Goal: Task Accomplishment & Management: Use online tool/utility

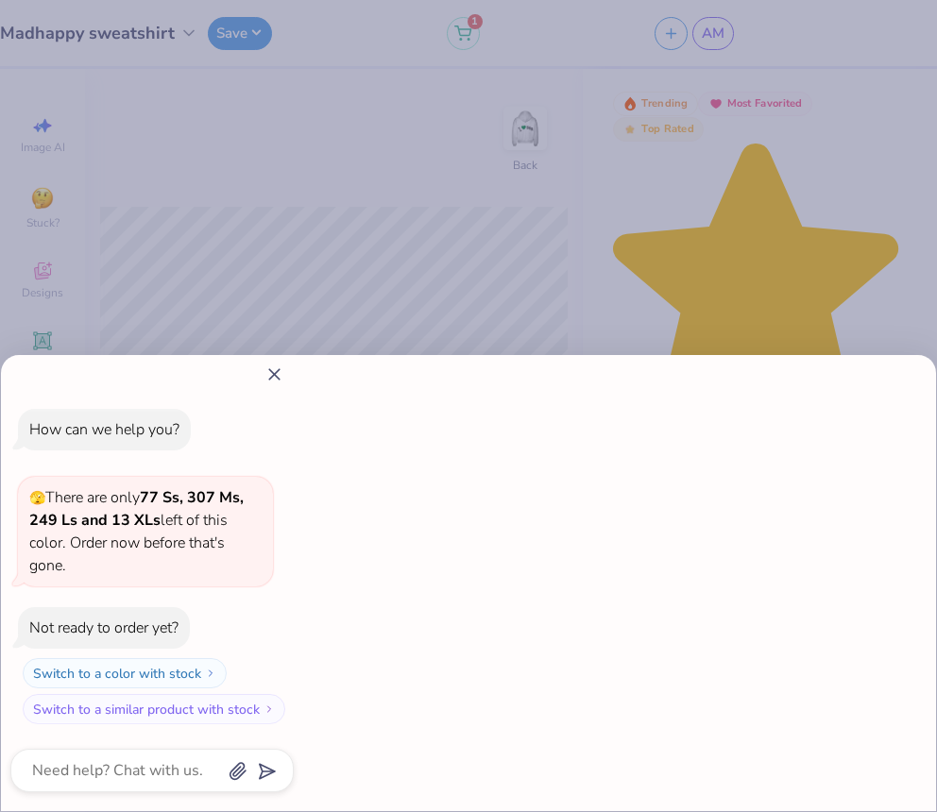
click at [279, 377] on icon at bounding box center [274, 375] width 20 height 20
type textarea "x"
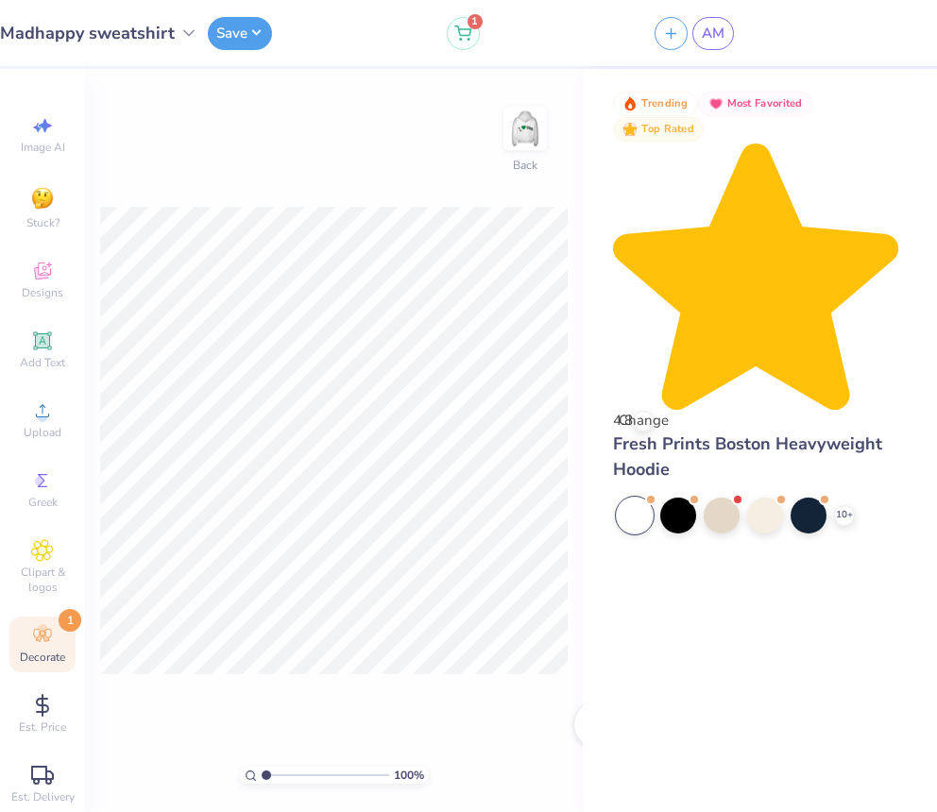
click at [50, 626] on icon at bounding box center [42, 635] width 23 height 23
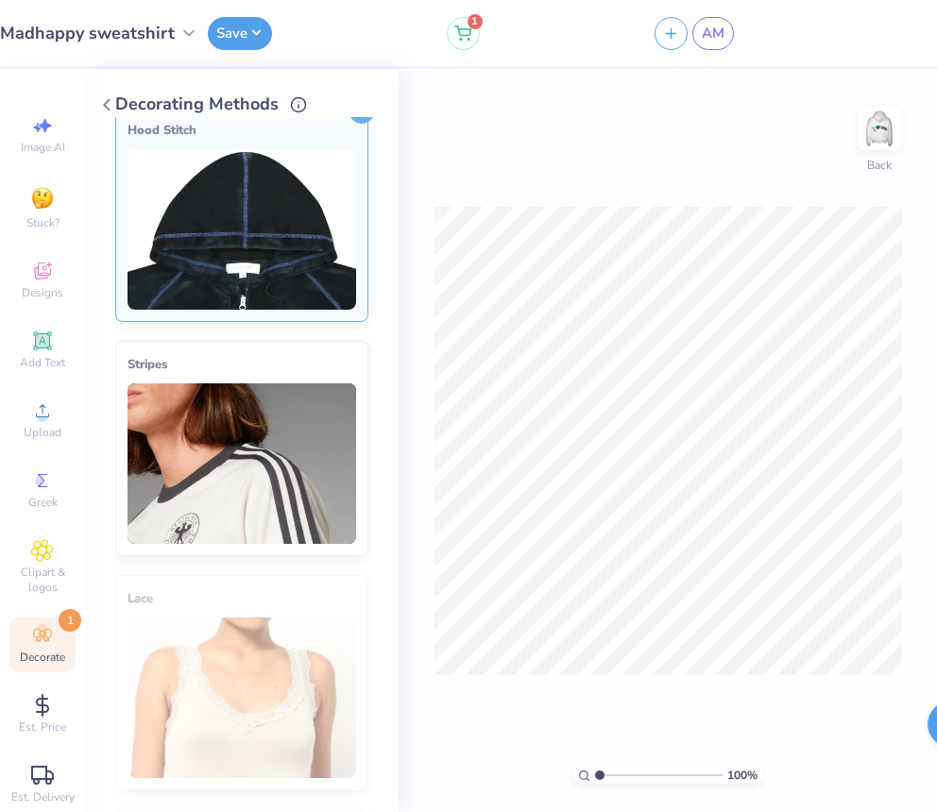
scroll to position [58, 0]
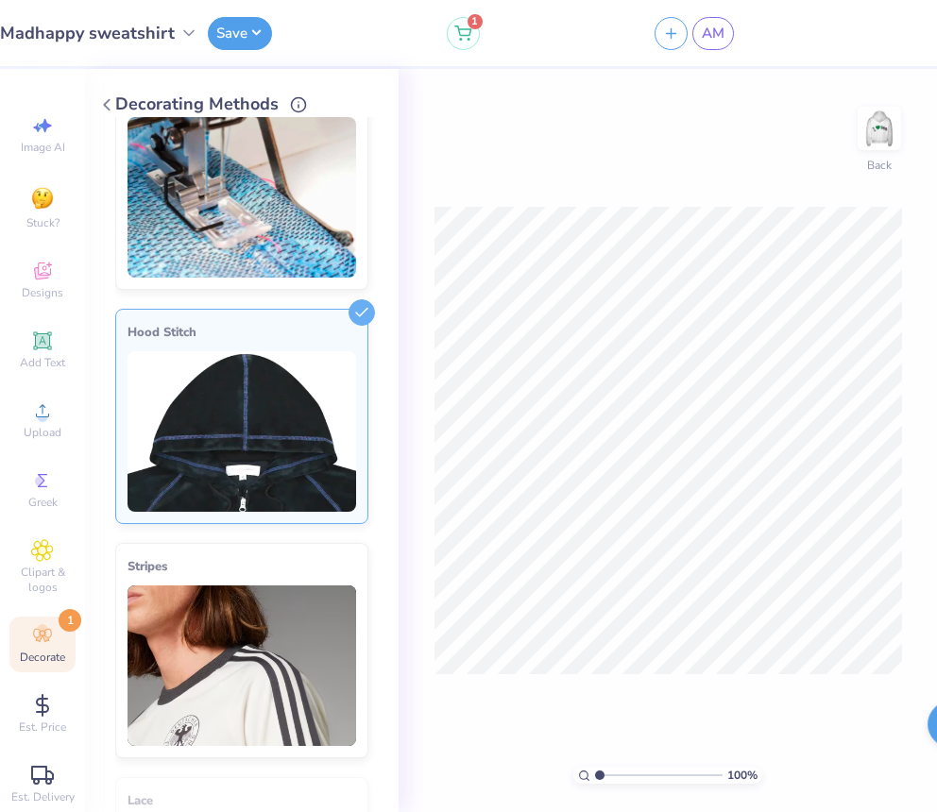
click at [218, 425] on img at bounding box center [242, 431] width 229 height 161
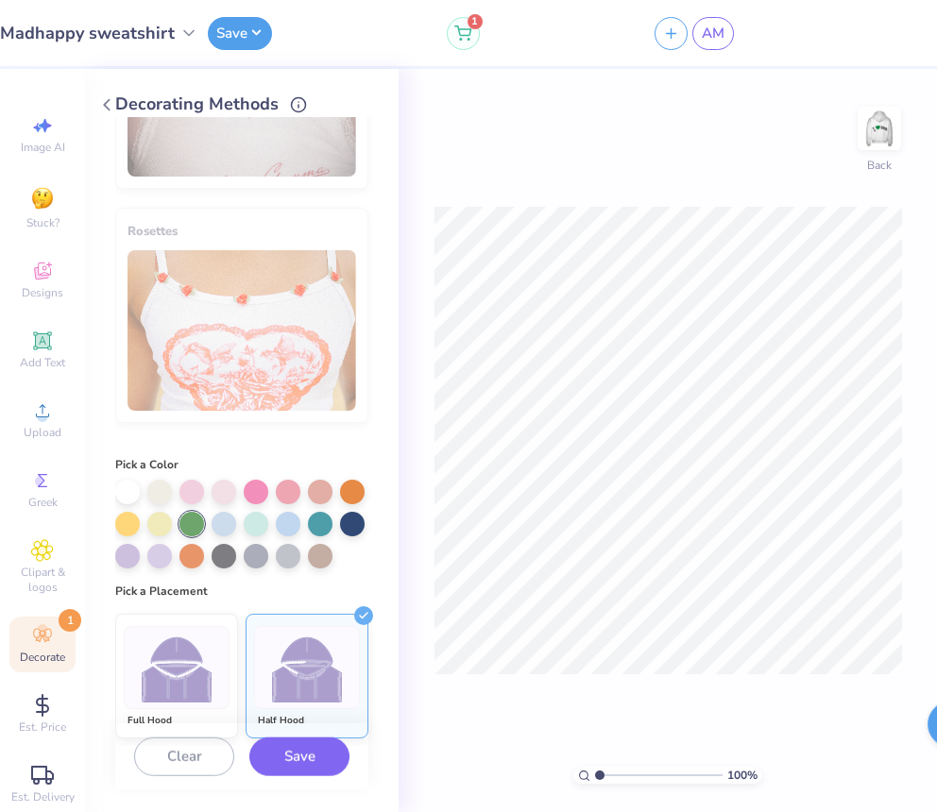
scroll to position [1337, 0]
click at [195, 525] on div at bounding box center [191, 524] width 25 height 25
click at [186, 522] on div at bounding box center [191, 524] width 25 height 25
drag, startPoint x: 186, startPoint y: 522, endPoint x: 251, endPoint y: 532, distance: 65.9
click at [251, 533] on div at bounding box center [241, 524] width 253 height 89
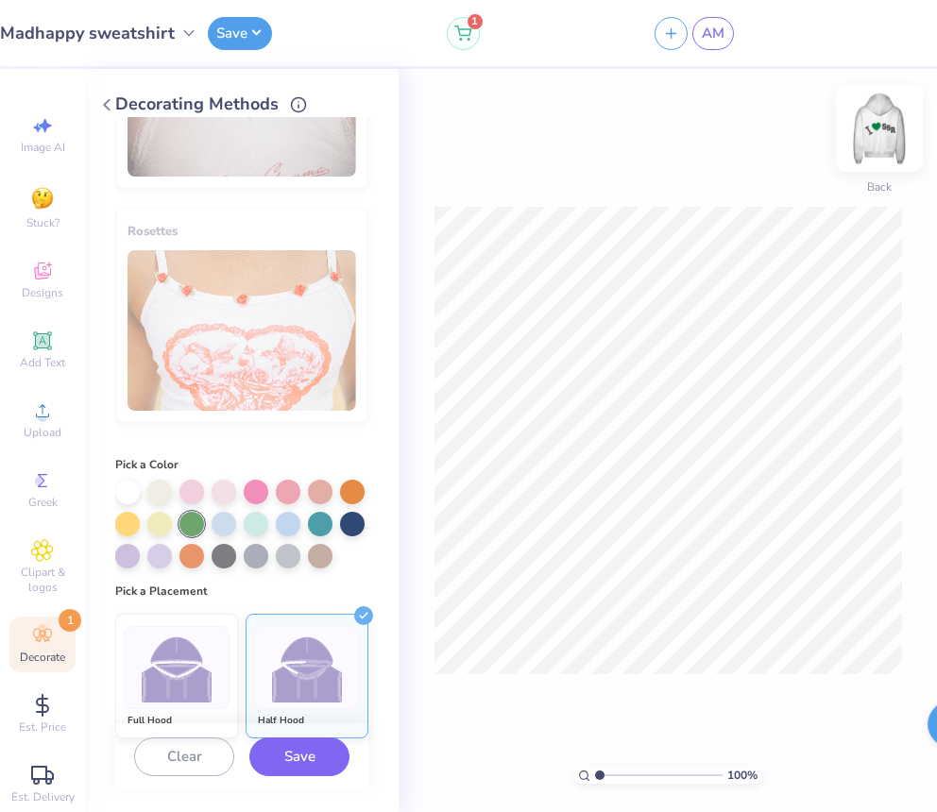
click at [892, 153] on img at bounding box center [880, 129] width 76 height 76
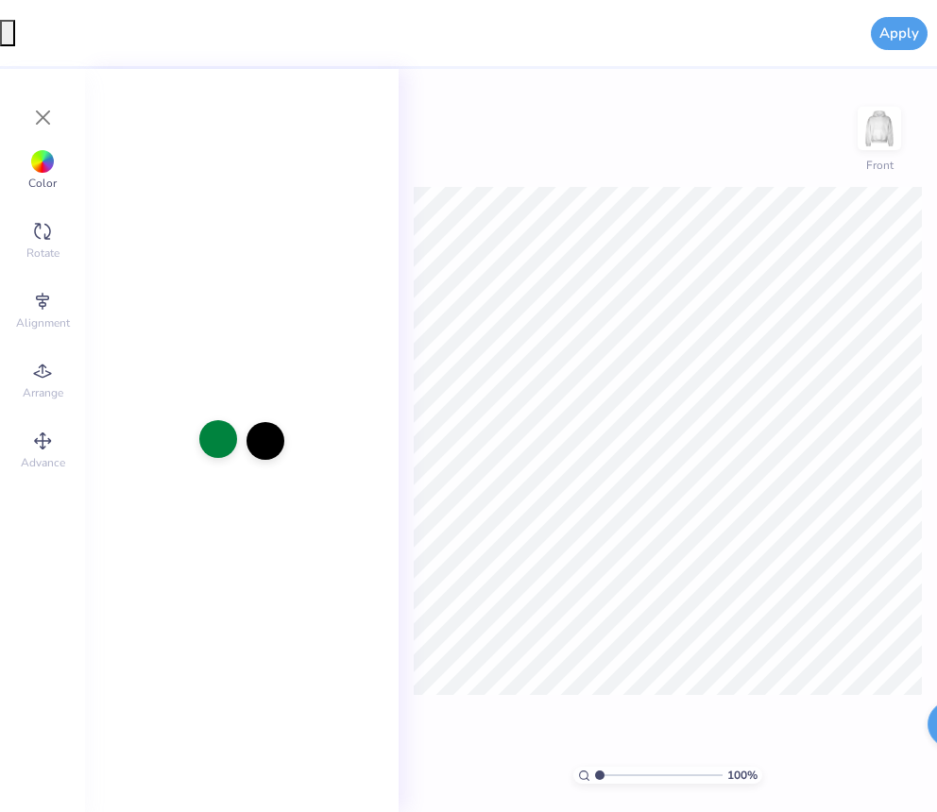
click at [217, 438] on div at bounding box center [218, 439] width 38 height 38
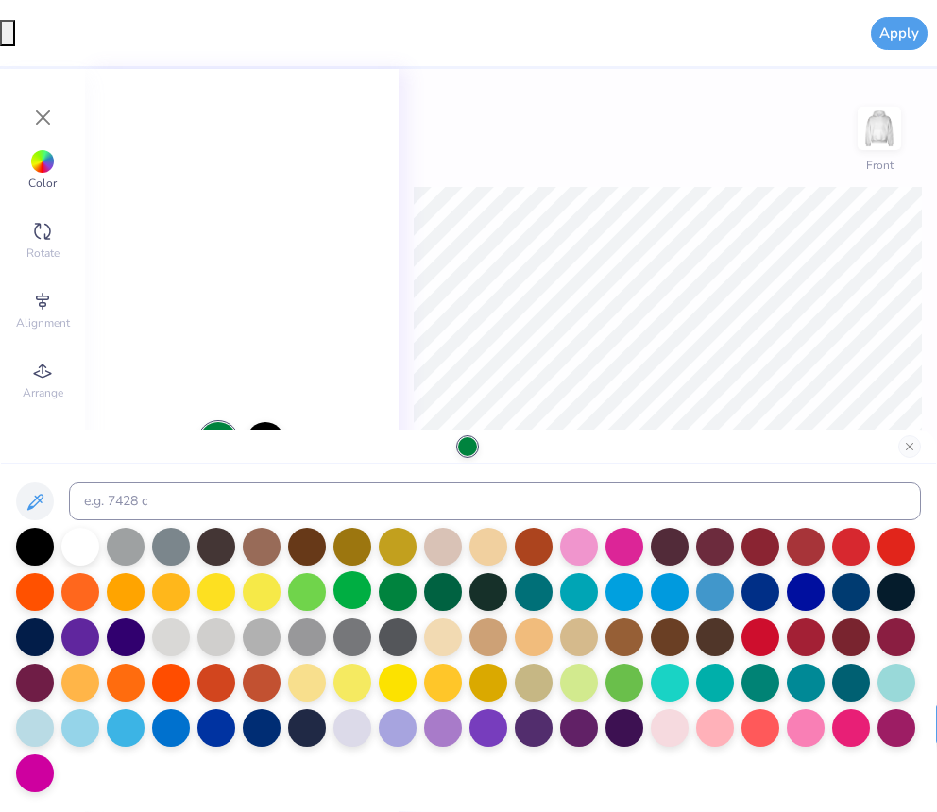
click at [350, 584] on div at bounding box center [352, 590] width 38 height 38
click at [390, 589] on div at bounding box center [398, 590] width 38 height 38
click at [621, 692] on div at bounding box center [624, 681] width 38 height 38
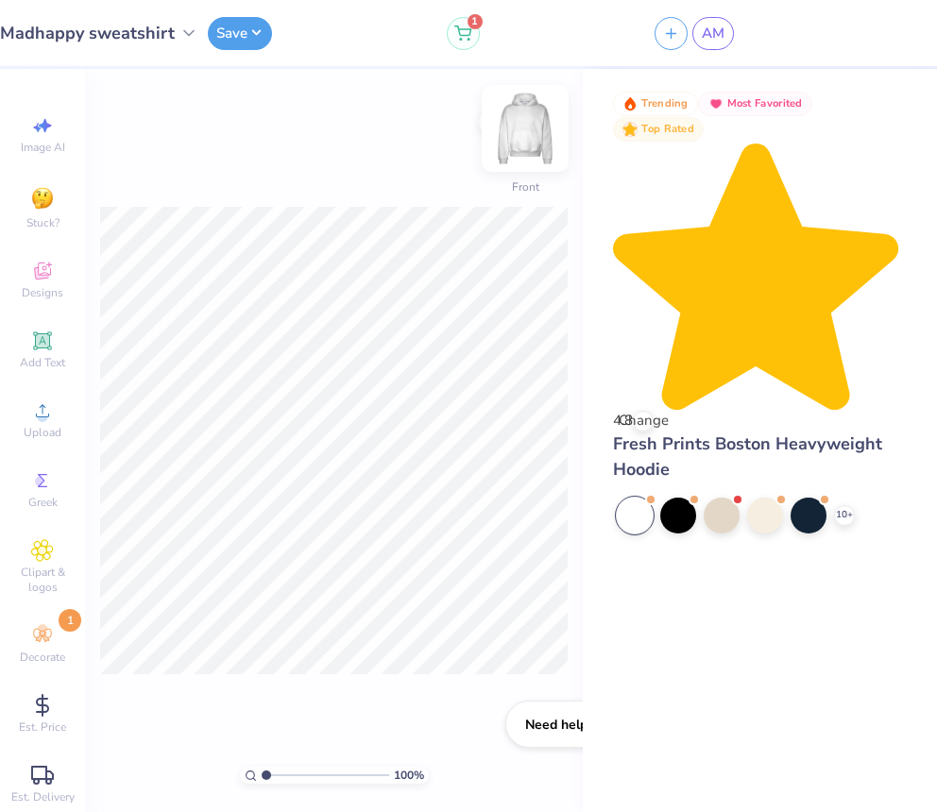
click at [524, 146] on img at bounding box center [525, 129] width 76 height 76
